Goal: Task Accomplishment & Management: Use online tool/utility

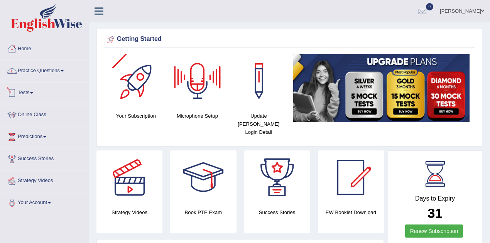
click at [60, 71] on link "Practice Questions" at bounding box center [44, 69] width 88 height 19
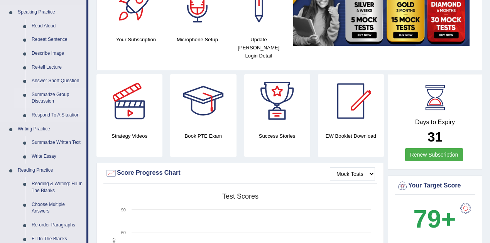
scroll to position [77, 0]
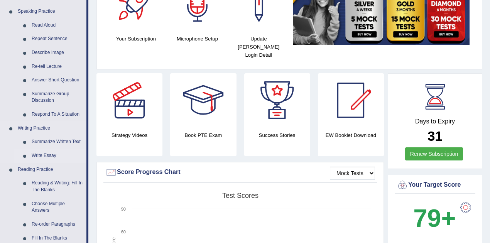
click at [46, 156] on link "Write Essay" at bounding box center [57, 156] width 58 height 14
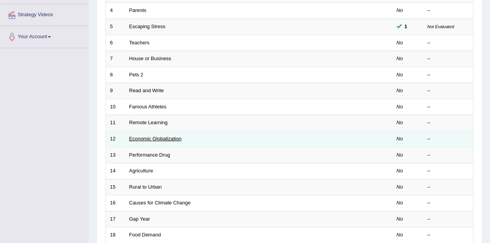
scroll to position [264, 0]
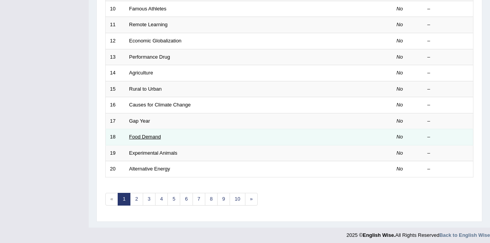
click at [145, 134] on link "Food Demand" at bounding box center [145, 137] width 32 height 6
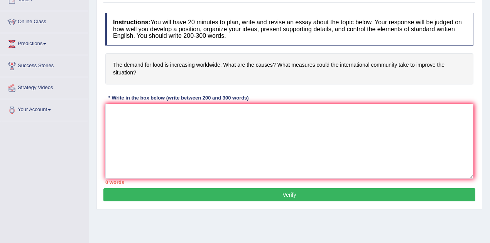
scroll to position [103, 0]
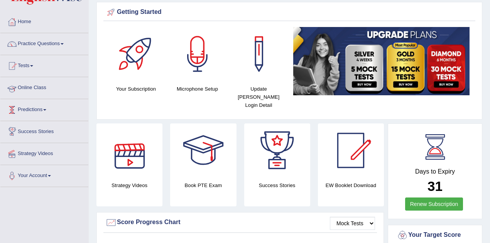
scroll to position [25, 0]
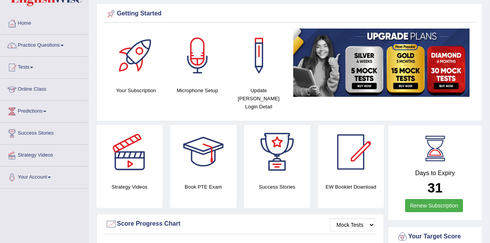
click at [56, 45] on link "Practice Questions" at bounding box center [44, 44] width 88 height 19
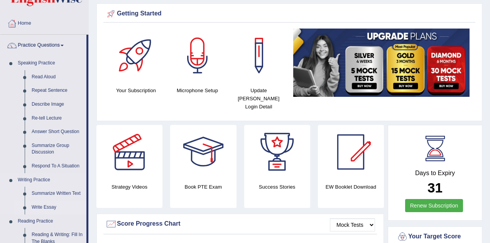
click at [46, 206] on link "Write Essay" at bounding box center [57, 208] width 58 height 14
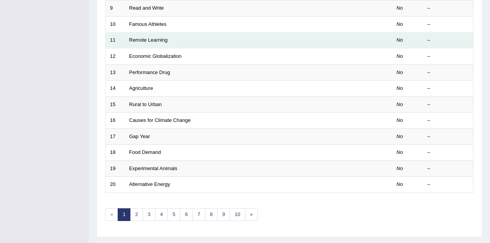
scroll to position [257, 0]
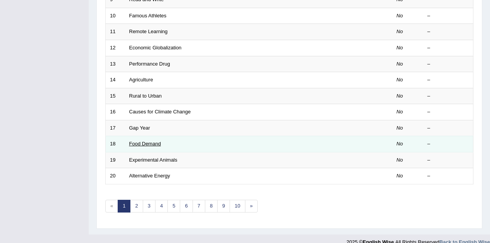
click at [155, 141] on link "Food Demand" at bounding box center [145, 144] width 32 height 6
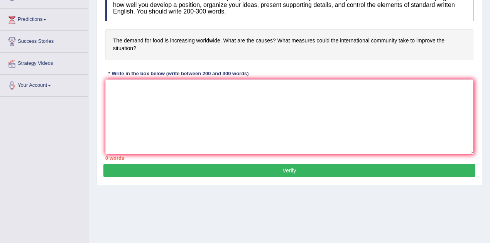
scroll to position [129, 0]
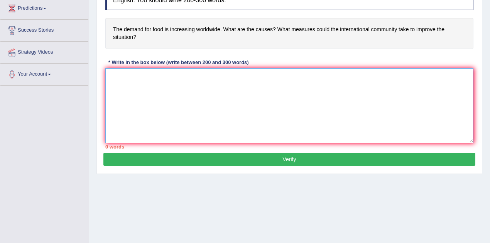
click at [169, 118] on textarea at bounding box center [289, 105] width 368 height 75
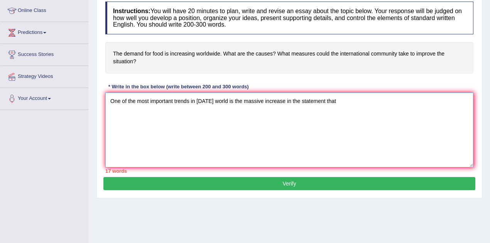
scroll to position [77, 0]
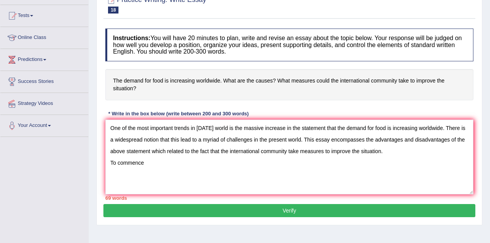
click at [316, 243] on div "Home Practice Writing: Write Essay Food Demand « Prev Next » Report Question Re…" at bounding box center [290, 116] width 402 height 386
click at [155, 161] on textarea "One of the most important trends in [DATE] world is the massive increase in the…" at bounding box center [289, 157] width 368 height 75
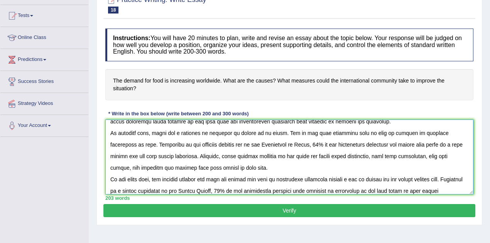
scroll to position [41, 0]
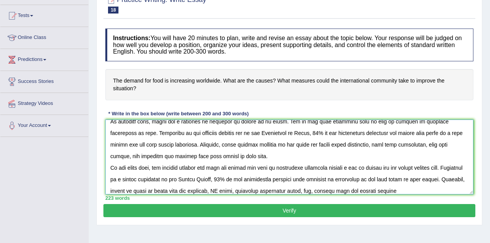
click at [340, 190] on textarea at bounding box center [289, 157] width 368 height 75
click at [375, 190] on textarea at bounding box center [289, 157] width 368 height 75
click at [449, 190] on textarea at bounding box center [289, 157] width 368 height 75
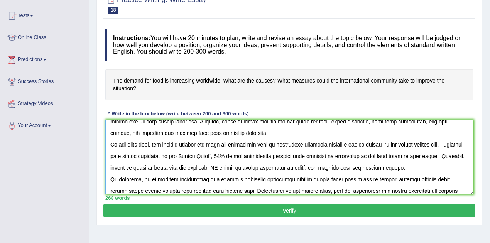
scroll to position [76, 0]
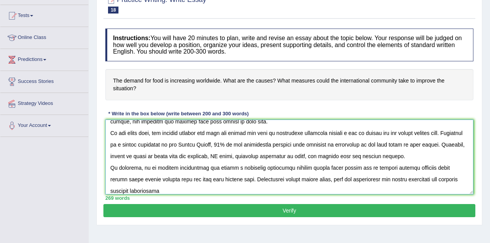
click at [449, 181] on textarea at bounding box center [289, 157] width 368 height 75
click at [167, 190] on textarea at bounding box center [289, 157] width 368 height 75
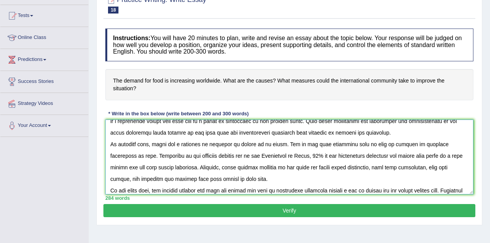
scroll to position [0, 0]
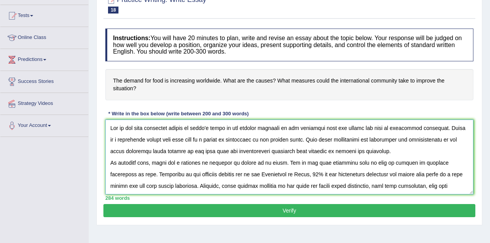
type textarea "One of the most important trends in [DATE] world is the massive increase in the…"
click at [303, 213] on button "Verify" at bounding box center [290, 210] width 372 height 13
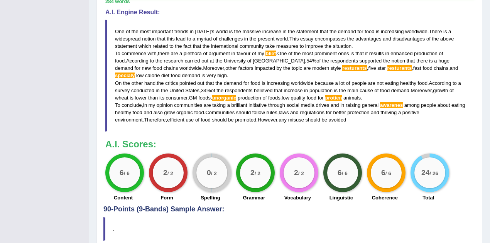
scroll to position [257, 0]
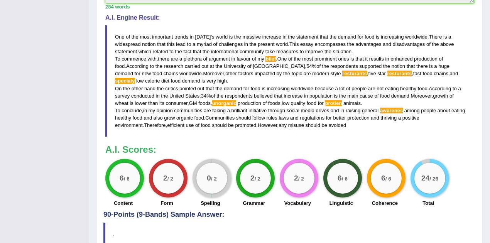
click at [232, 100] on span "unorganic" at bounding box center [224, 103] width 24 height 6
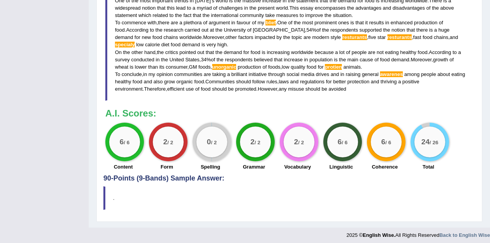
scroll to position [295, 0]
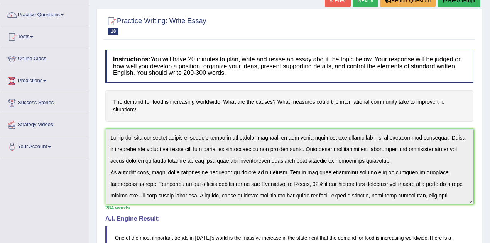
scroll to position [12, 0]
